Goal: Navigation & Orientation: Find specific page/section

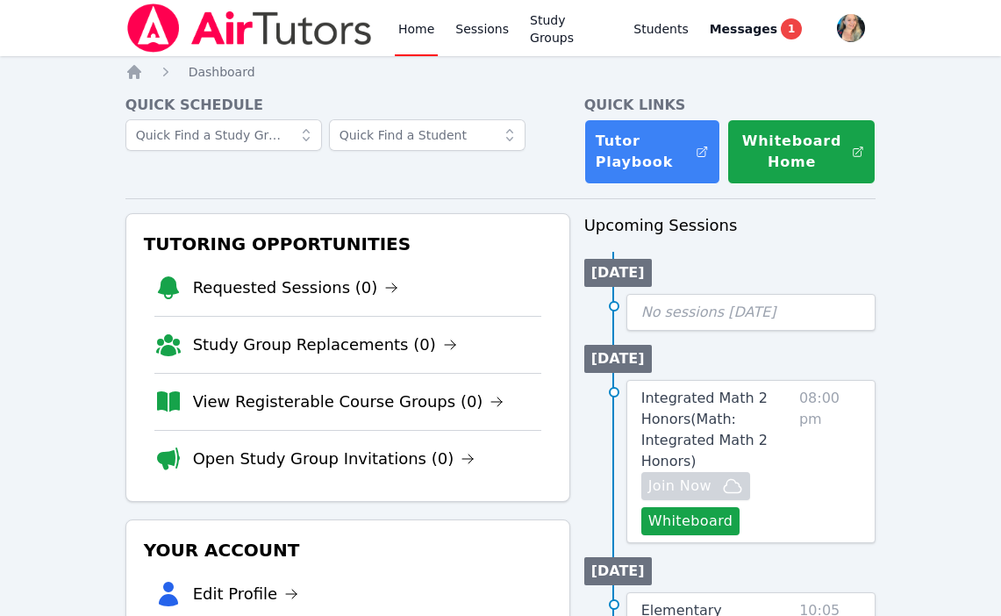
click at [426, 32] on link "Home" at bounding box center [416, 28] width 43 height 56
